Goal: Task Accomplishment & Management: Manage account settings

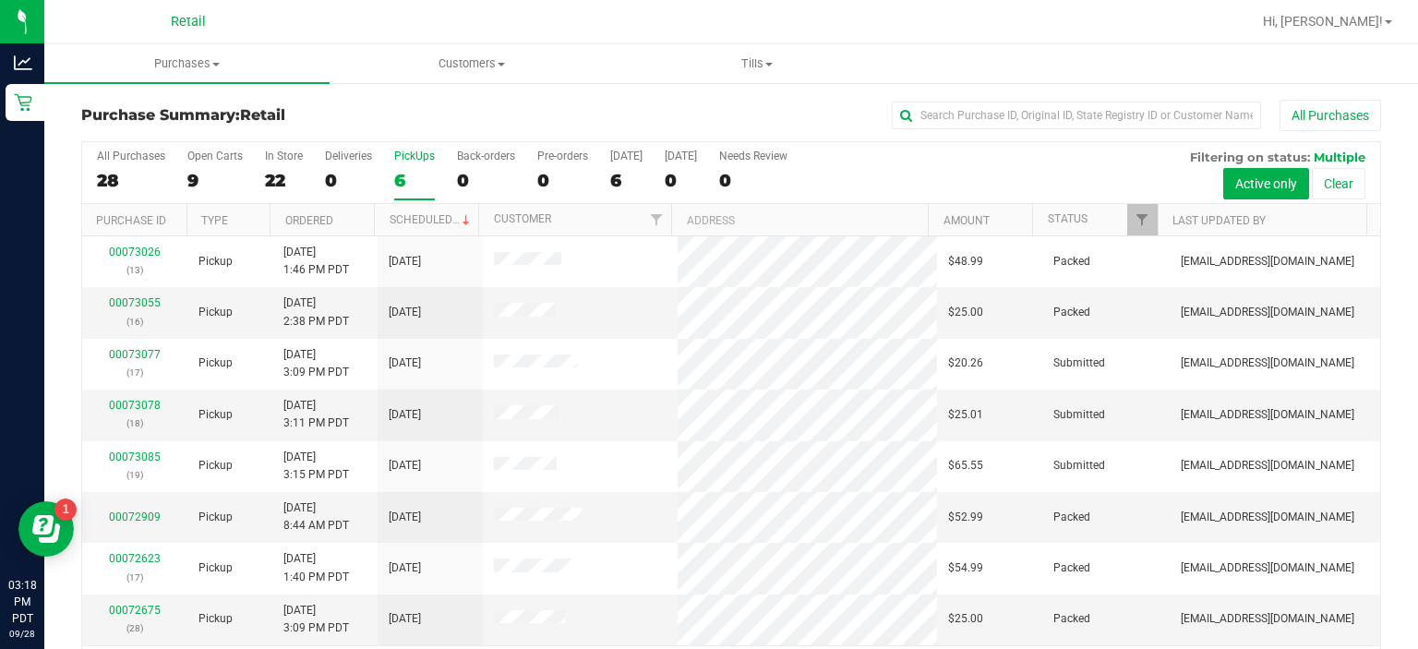
click at [416, 157] on div "PickUps" at bounding box center [414, 156] width 41 height 13
click at [0, 0] on input "PickUps 6" at bounding box center [0, 0] width 0 height 0
click at [133, 403] on link "00073078" at bounding box center [135, 405] width 52 height 13
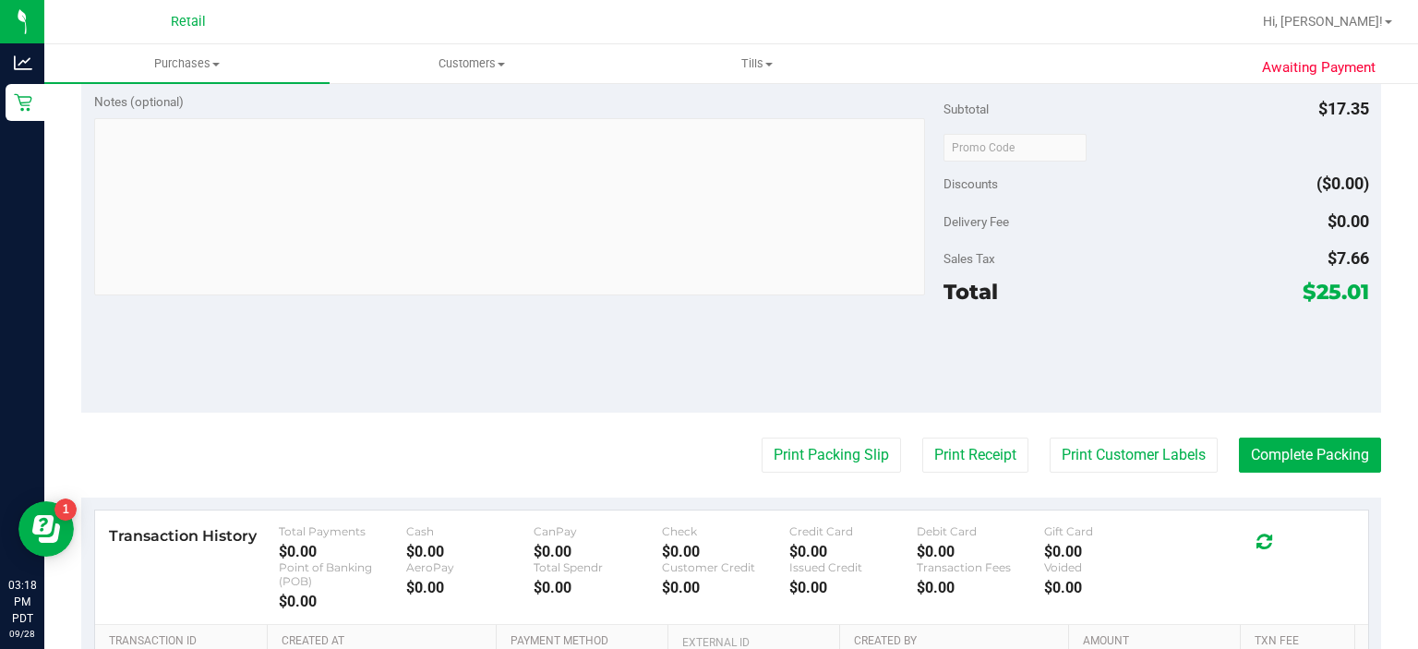
scroll to position [624, 0]
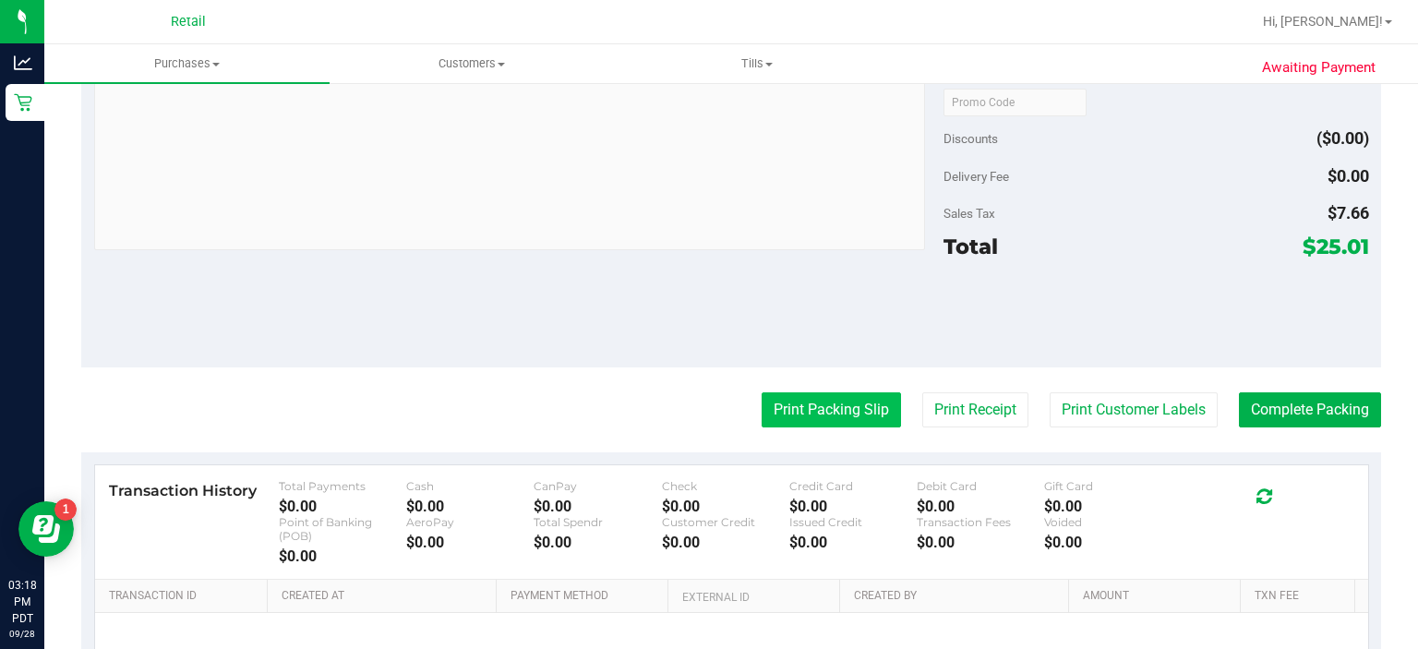
click at [793, 411] on button "Print Packing Slip" at bounding box center [831, 409] width 139 height 35
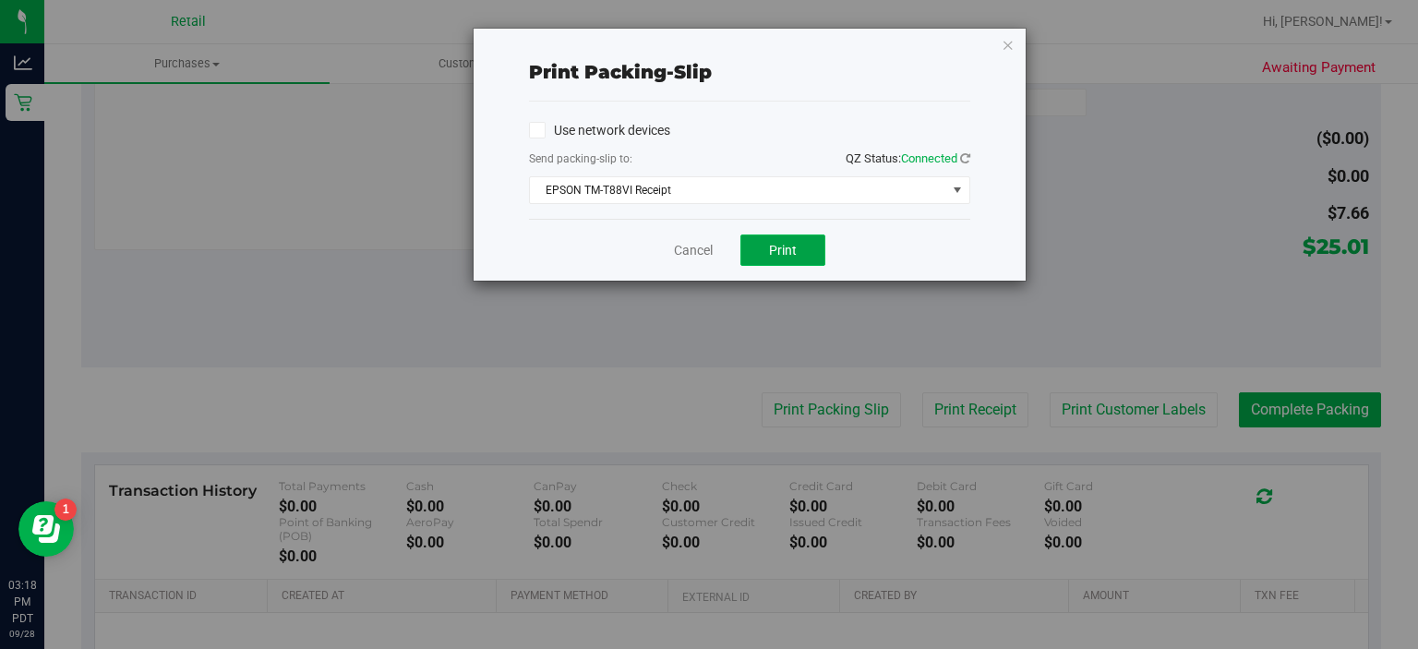
click at [824, 235] on button "Print" at bounding box center [783, 250] width 85 height 31
click at [681, 245] on link "Cancel" at bounding box center [693, 250] width 39 height 19
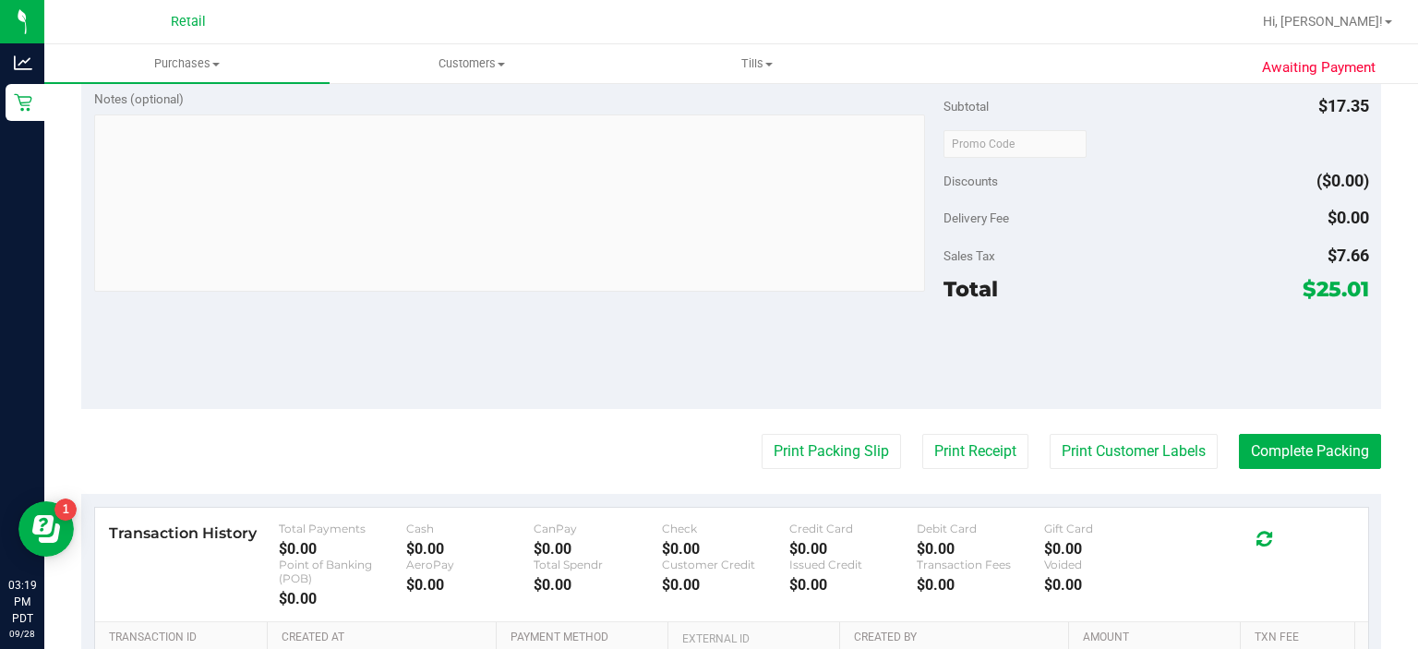
scroll to position [627, 0]
click at [1285, 451] on button "Complete Packing" at bounding box center [1310, 450] width 142 height 35
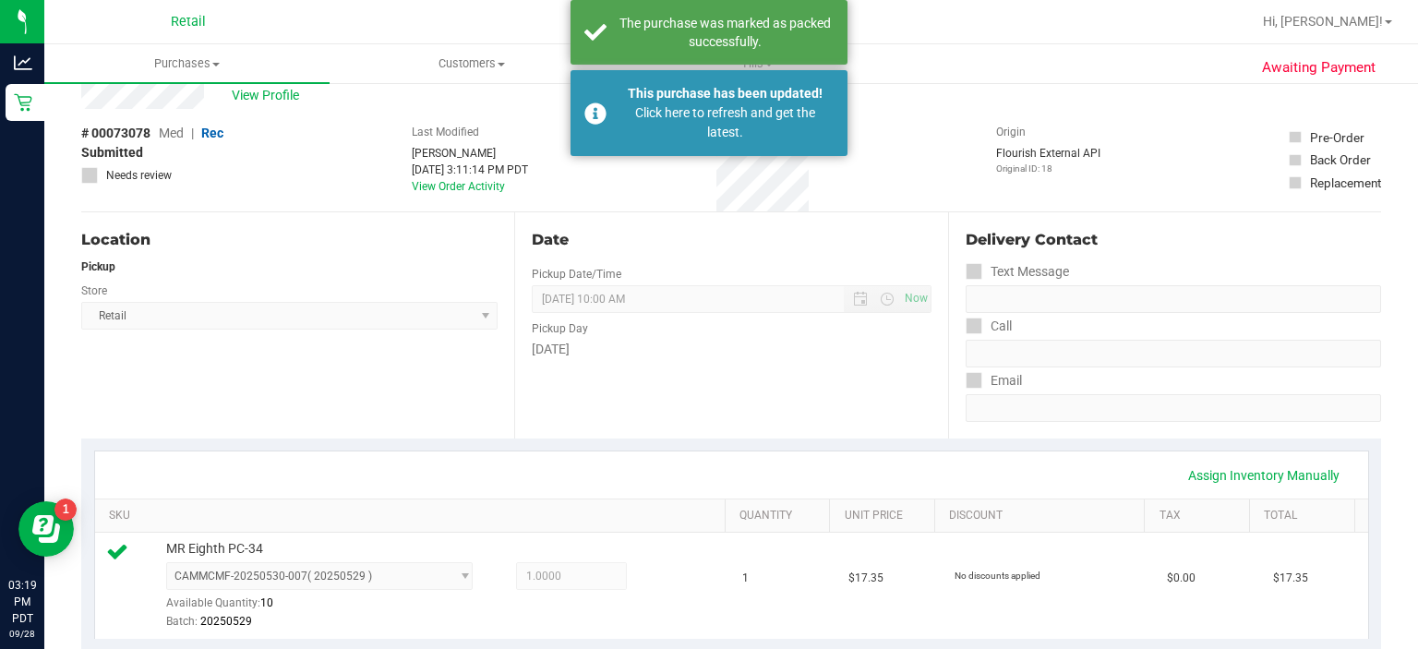
scroll to position [0, 0]
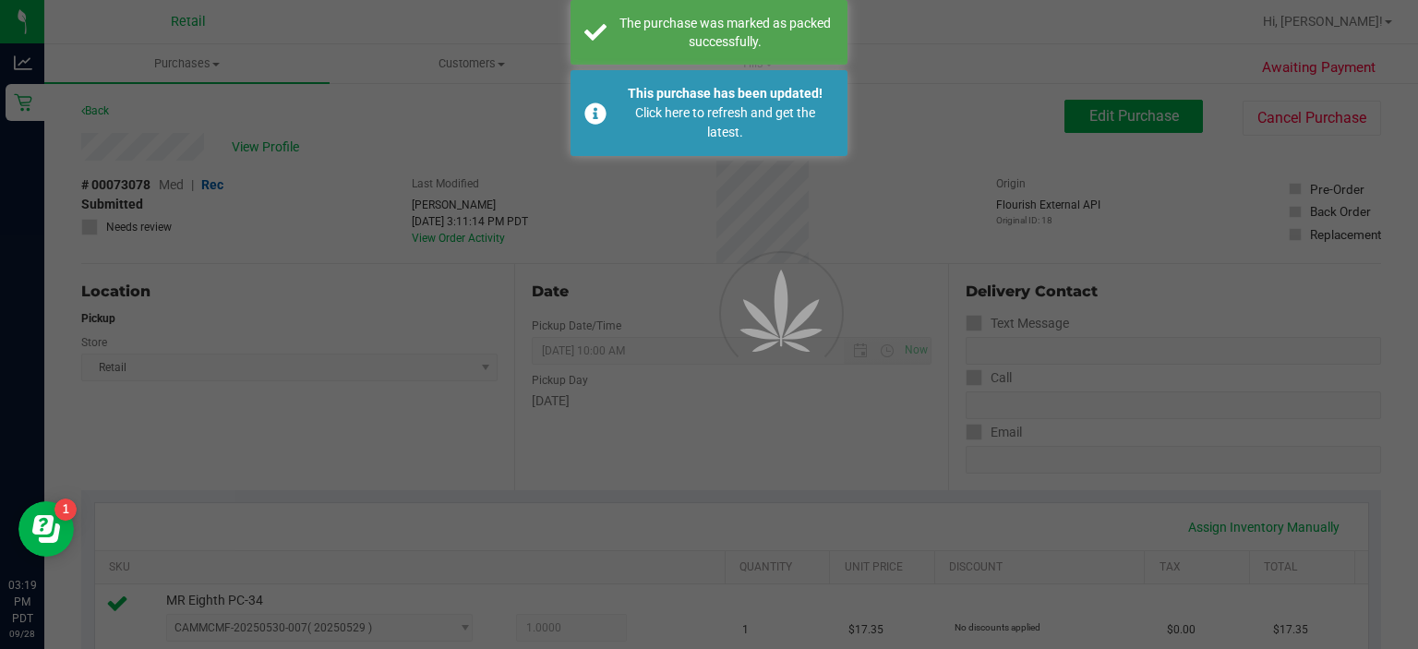
click at [23, 103] on div at bounding box center [709, 324] width 1418 height 649
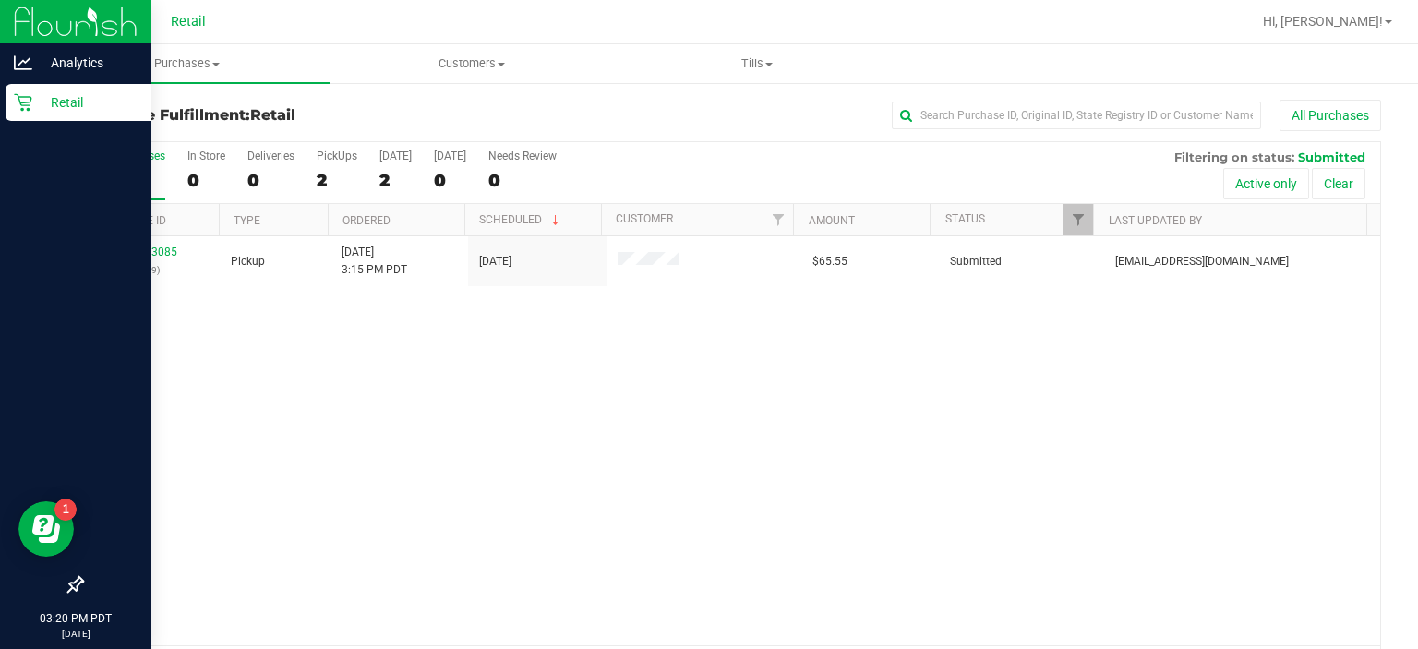
click at [3, 107] on link "Retail" at bounding box center [75, 104] width 151 height 40
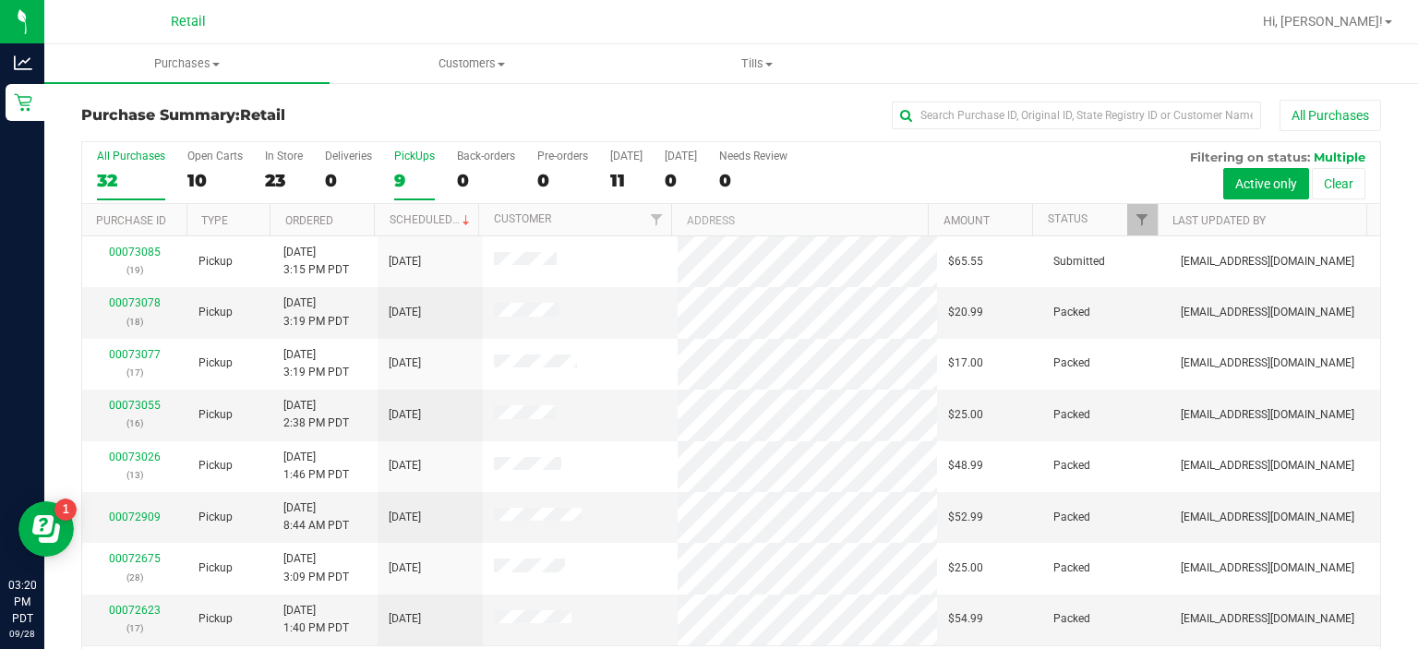
click at [404, 158] on div "PickUps" at bounding box center [414, 156] width 41 height 13
click at [0, 0] on input "PickUps 9" at bounding box center [0, 0] width 0 height 0
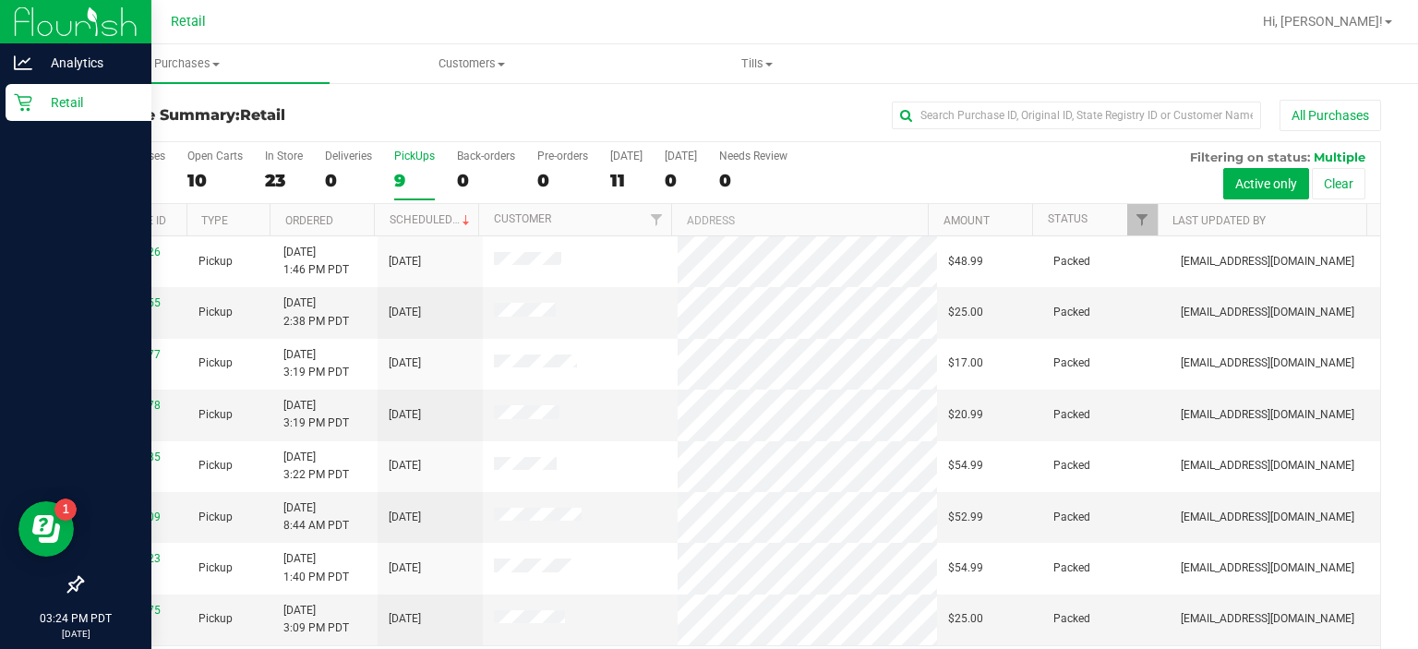
click at [21, 109] on icon at bounding box center [23, 103] width 18 height 18
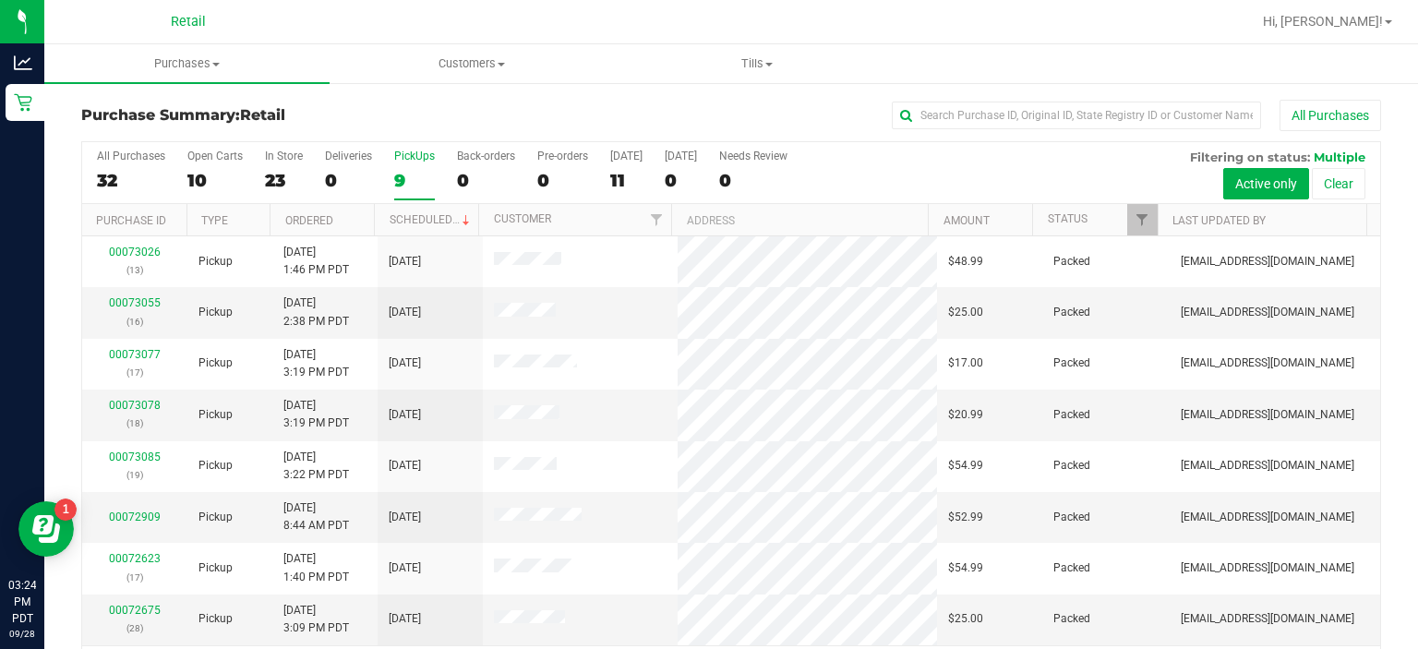
click at [419, 155] on div "PickUps" at bounding box center [414, 156] width 41 height 13
click at [0, 0] on input "PickUps 9" at bounding box center [0, 0] width 0 height 0
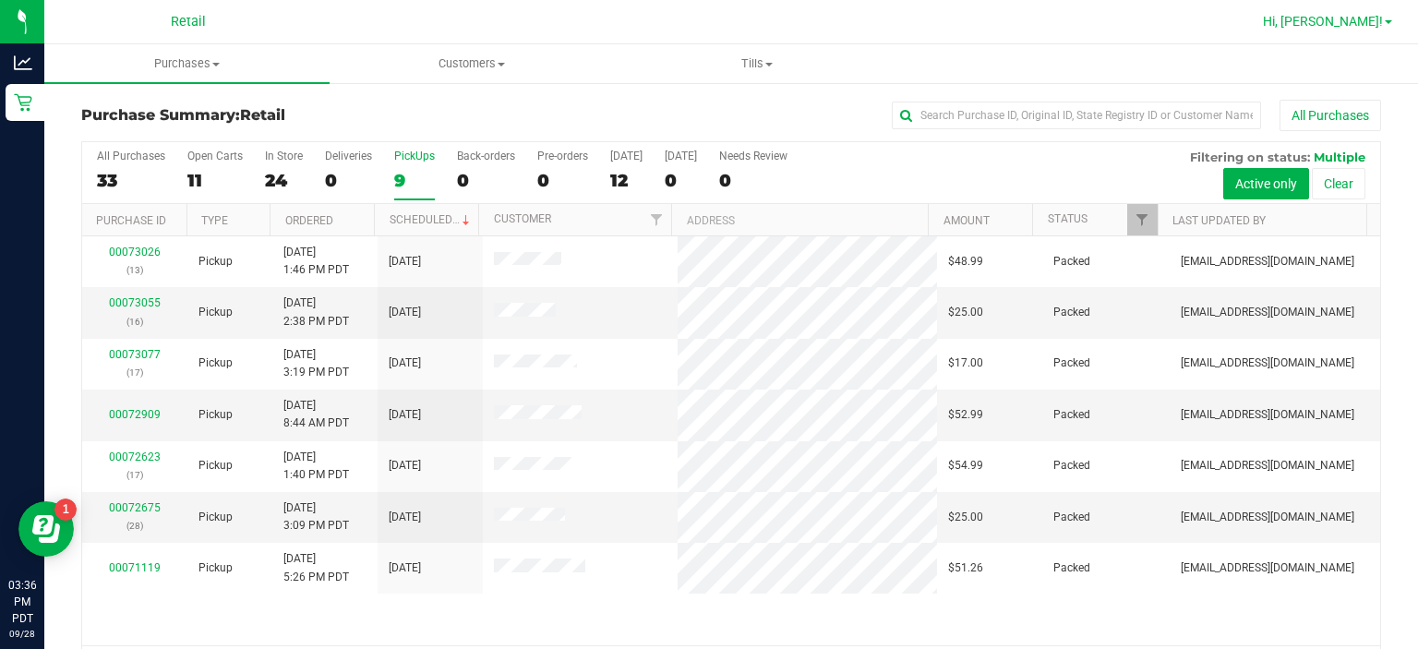
click at [1379, 26] on span "Hi, [PERSON_NAME]!" at bounding box center [1323, 21] width 120 height 15
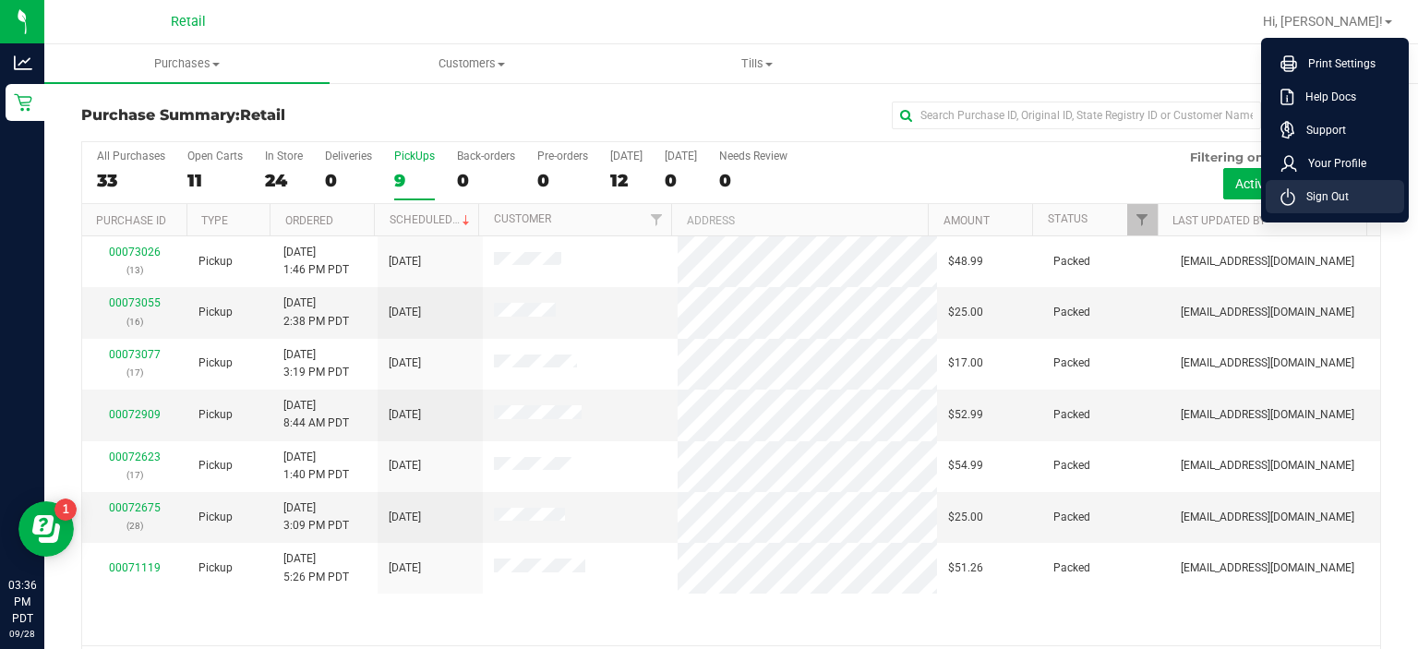
click at [1317, 199] on span "Sign Out" at bounding box center [1323, 196] width 54 height 18
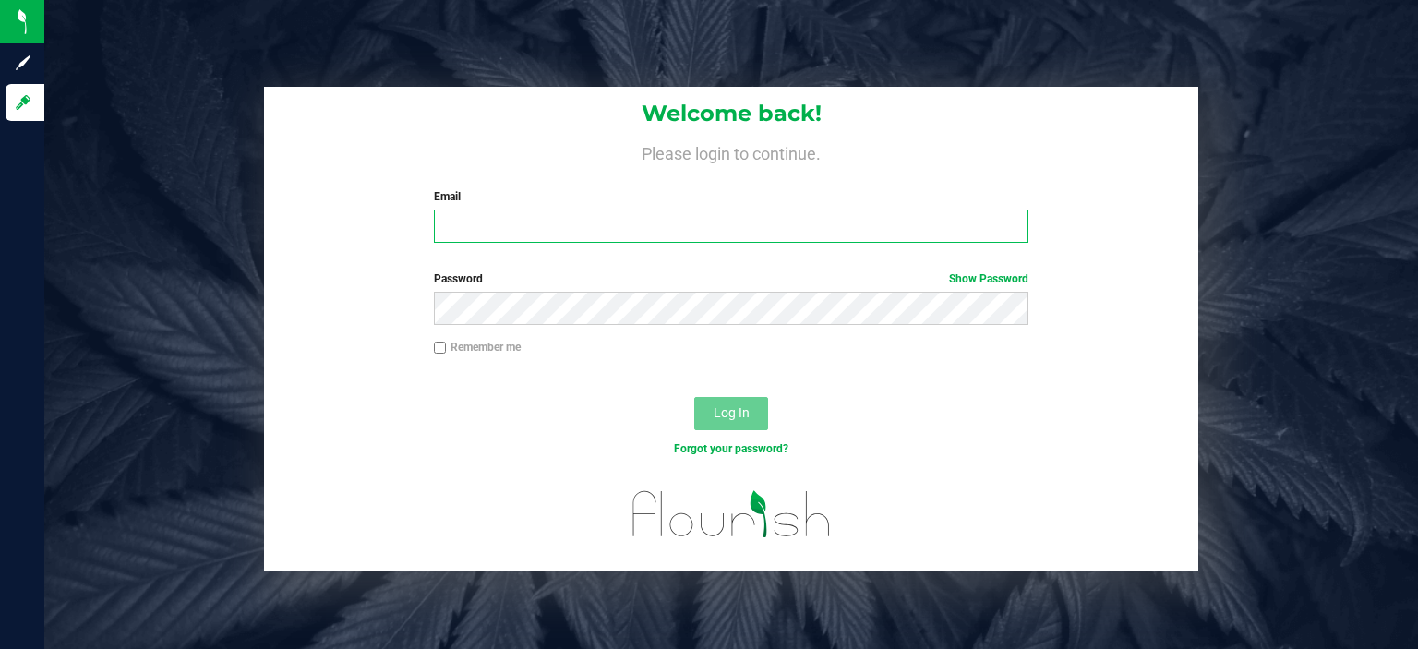
click at [483, 223] on input "Email" at bounding box center [732, 226] width 596 height 33
click at [471, 223] on input "Email" at bounding box center [732, 226] width 596 height 33
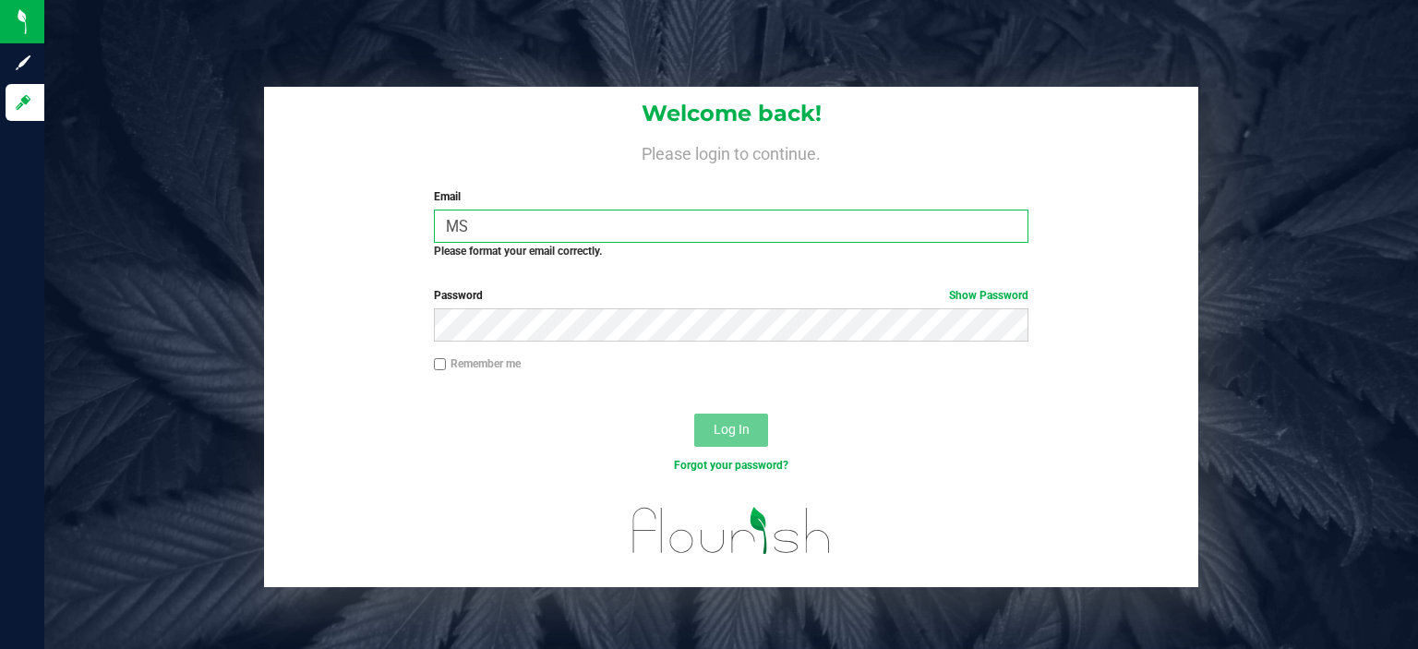
type input "M"
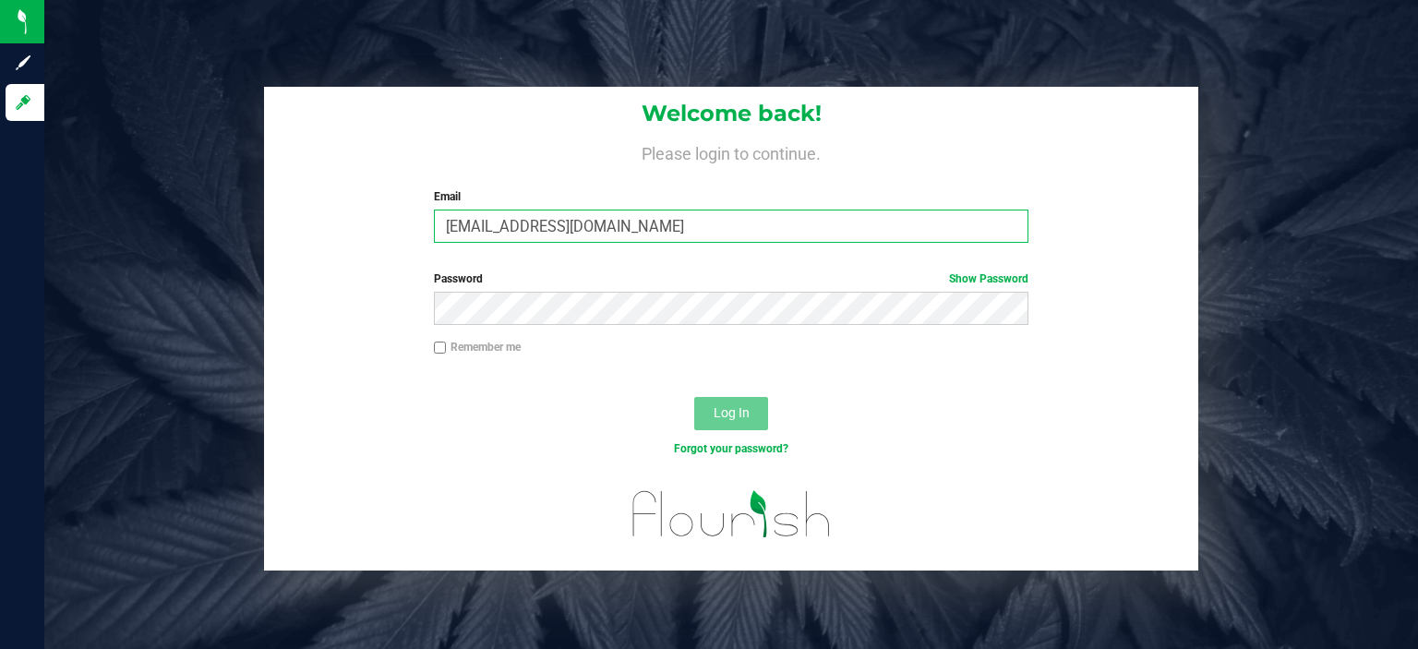
type input "[EMAIL_ADDRESS][DOMAIN_NAME]"
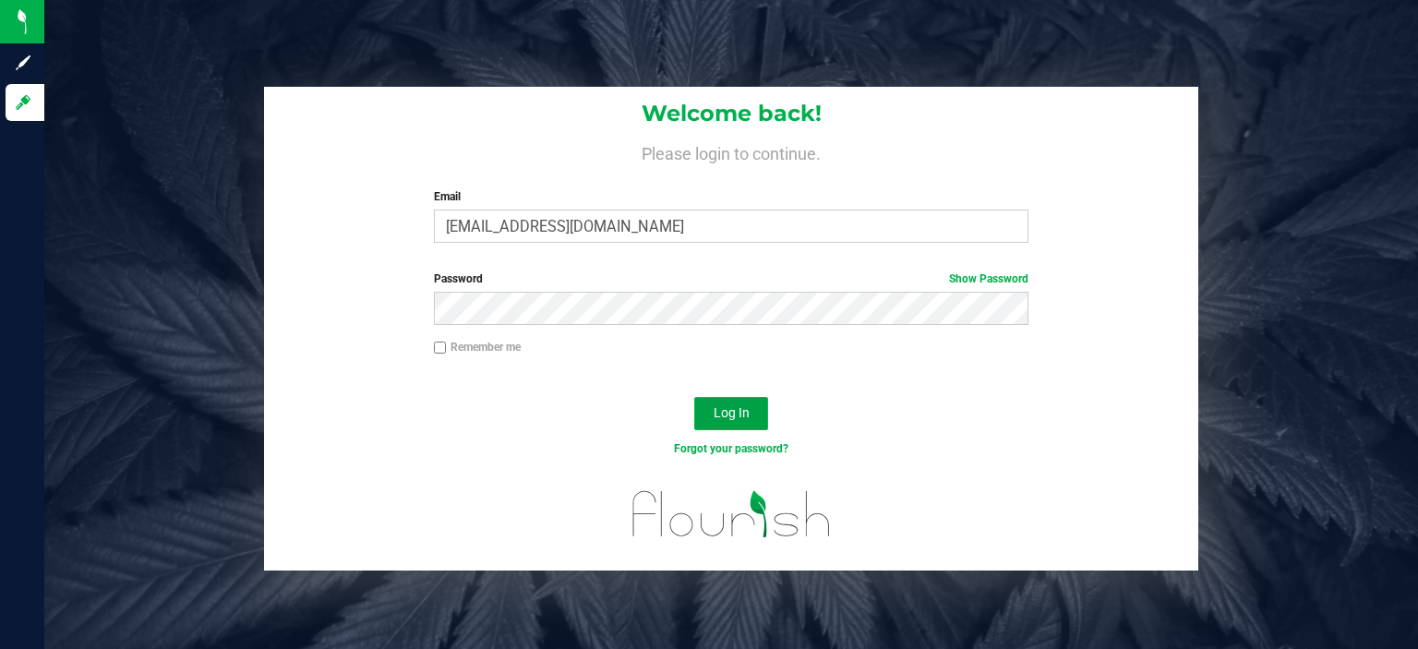
click at [729, 413] on span "Log In" at bounding box center [732, 412] width 36 height 15
